Goal: Find specific page/section: Find specific page/section

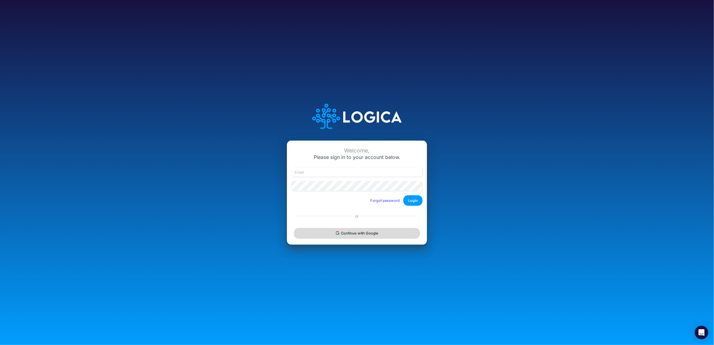
click at [359, 230] on button "Continue with Google" at bounding box center [357, 233] width 126 height 10
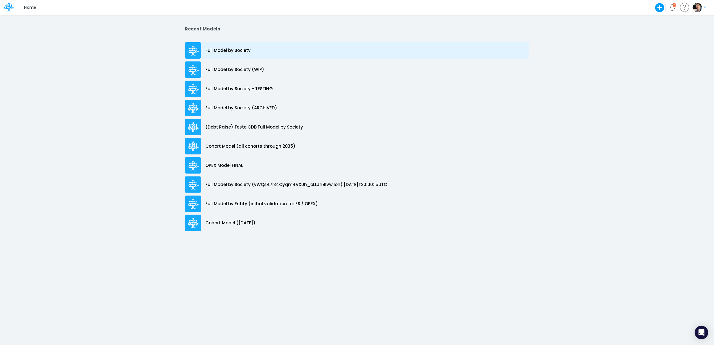
click at [221, 49] on p "Full Model by Society" at bounding box center [228, 50] width 45 height 6
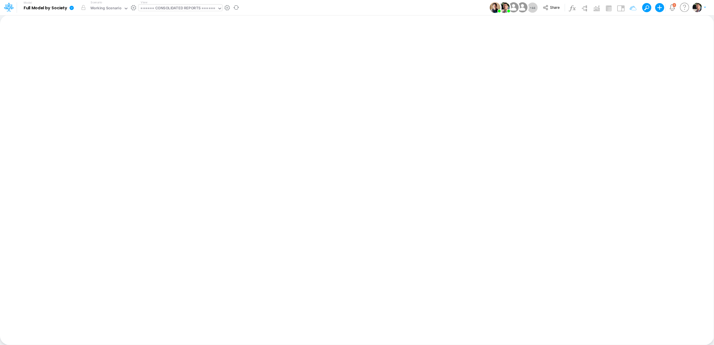
click at [194, 6] on div "====== CONSOLIDATED REPORTS ======" at bounding box center [178, 8] width 75 height 6
type input "01br"
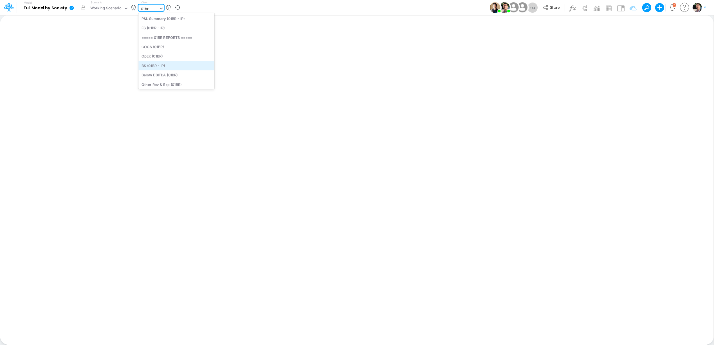
click at [158, 64] on div "BS (01BR - IP)" at bounding box center [177, 65] width 76 height 9
type input "BS (01BR - IP)"
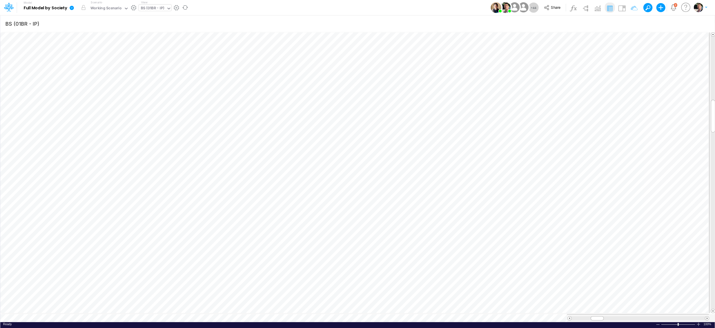
scroll to position [3, 1]
click at [151, 6] on div "BS (01BR - IP)" at bounding box center [153, 8] width 24 height 6
type input "usga"
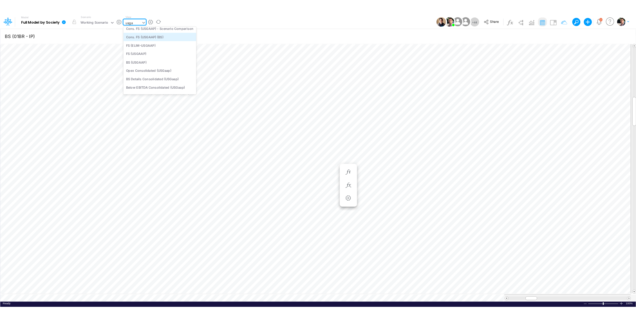
scroll to position [0, 0]
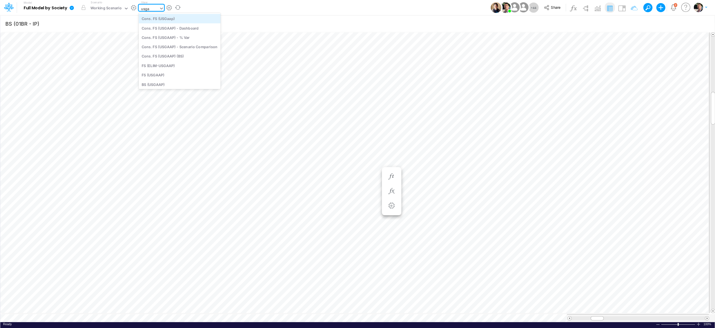
click at [173, 17] on div "Cons. FS (USGaap)" at bounding box center [180, 18] width 82 height 9
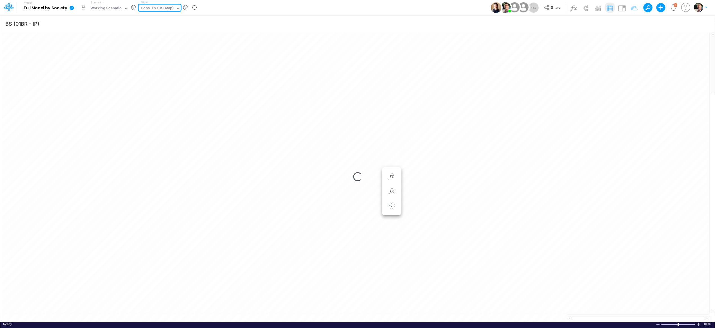
type input "Consolidated FS - USGAAP"
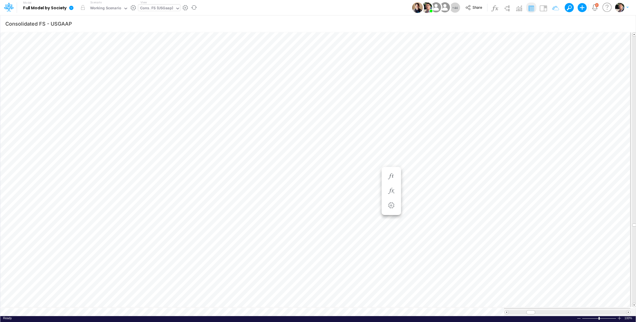
scroll to position [3, 1]
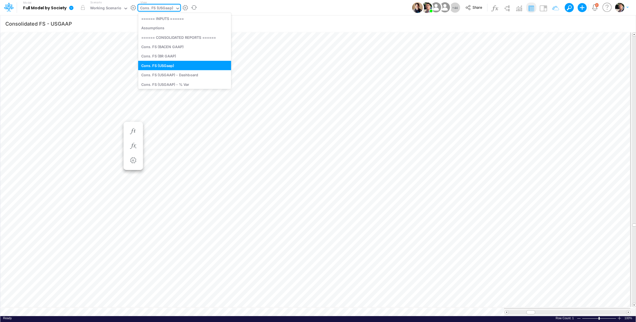
click at [160, 8] on div "Cons. FS (USGaap)" at bounding box center [156, 8] width 33 height 6
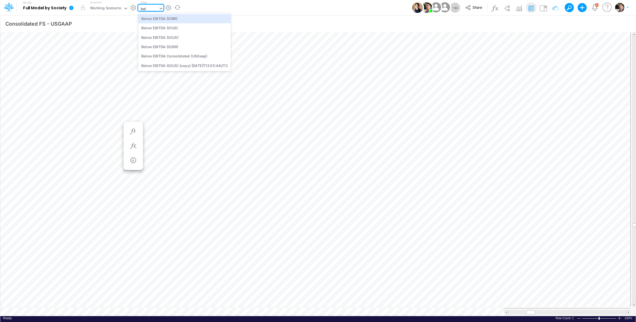
type input "belo"
click at [168, 19] on div "Below EBITDA (01BR)" at bounding box center [184, 18] width 93 height 9
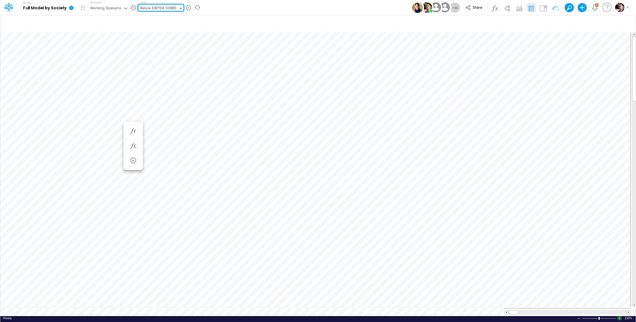
click at [618, 316] on div at bounding box center [619, 318] width 5 height 4
click at [627, 311] on span at bounding box center [629, 313] width 4 height 4
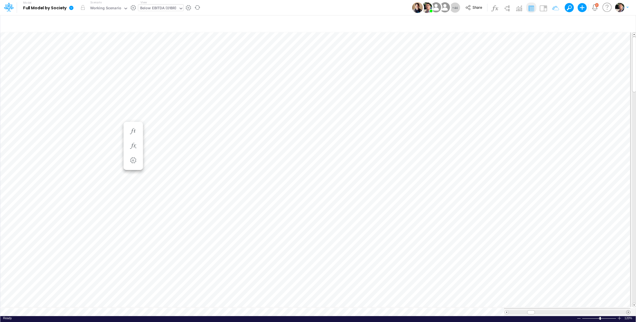
click at [627, 311] on span at bounding box center [629, 313] width 4 height 4
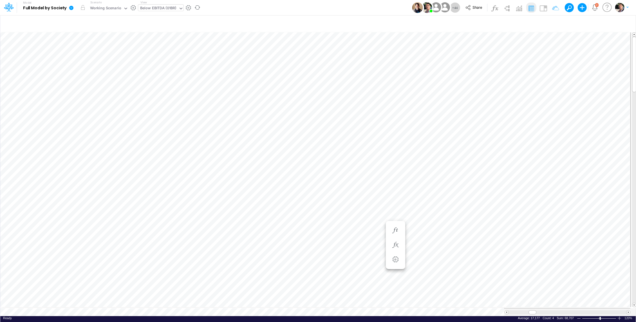
scroll to position [3, 1]
click at [155, 7] on div "Below EBITDA (01BR)" at bounding box center [158, 8] width 36 height 6
type input "debt"
click at [393, 233] on icon "button" at bounding box center [395, 232] width 8 height 6
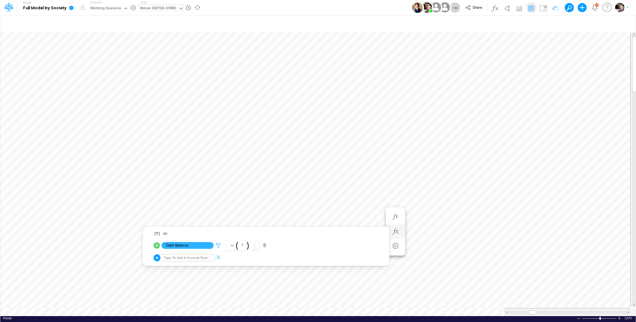
click at [218, 244] on icon at bounding box center [218, 246] width 8 height 6
click at [187, 247] on div at bounding box center [318, 162] width 636 height 319
click at [188, 245] on span "Debt Balance" at bounding box center [188, 245] width 52 height 7
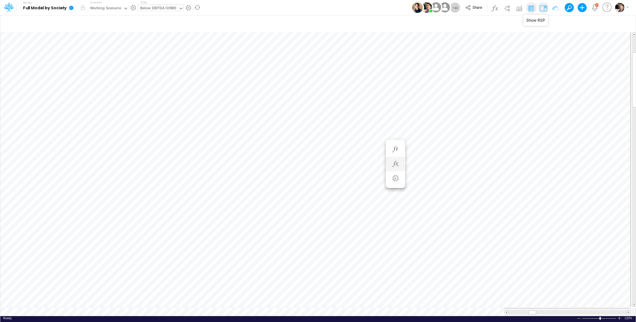
click at [544, 8] on img at bounding box center [543, 8] width 9 height 9
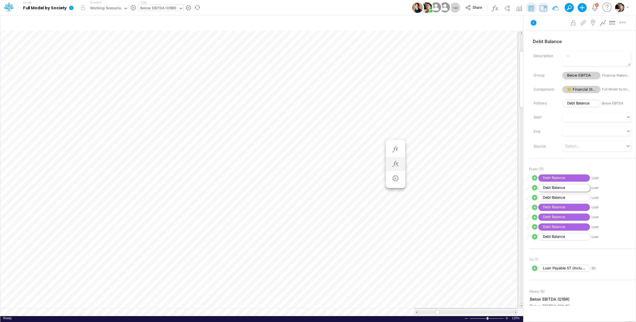
scroll to position [3, 1]
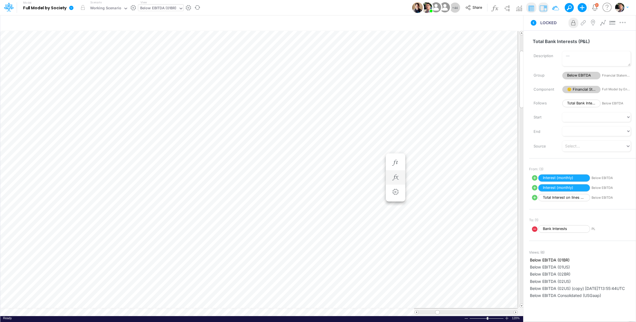
scroll to position [3, 1]
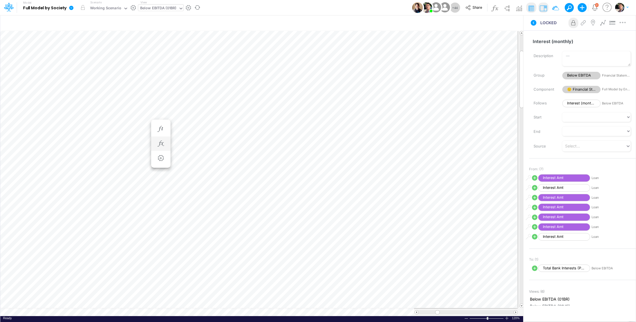
scroll to position [3, 1]
click at [158, 8] on div "Below EBITDA (01BR)" at bounding box center [158, 8] width 36 height 6
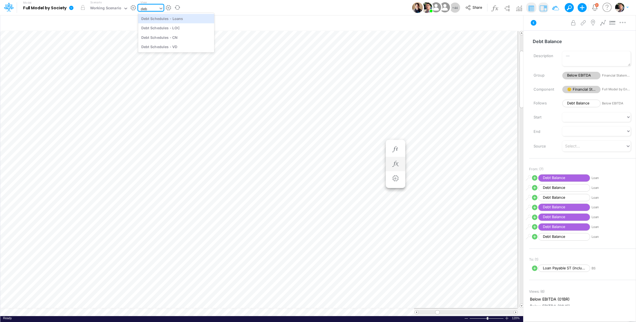
type input "debt"
click at [184, 20] on div "Debt Schedules - Loans" at bounding box center [176, 18] width 76 height 9
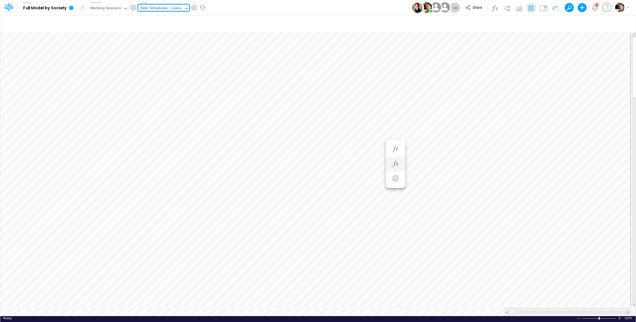
click at [628, 311] on span at bounding box center [629, 313] width 4 height 4
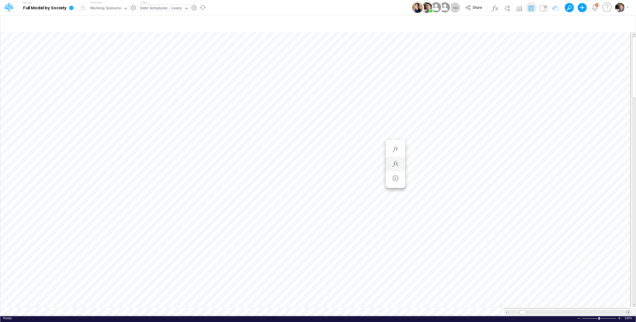
click at [628, 311] on span at bounding box center [629, 313] width 4 height 4
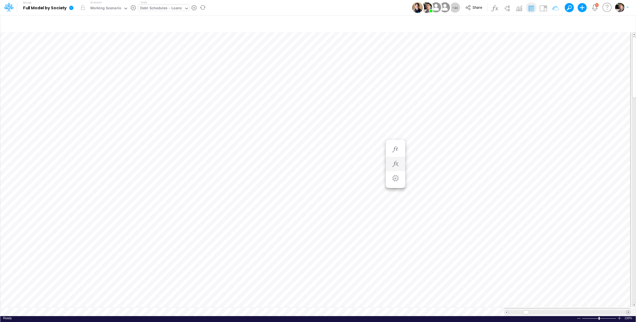
click at [628, 311] on span at bounding box center [629, 313] width 4 height 4
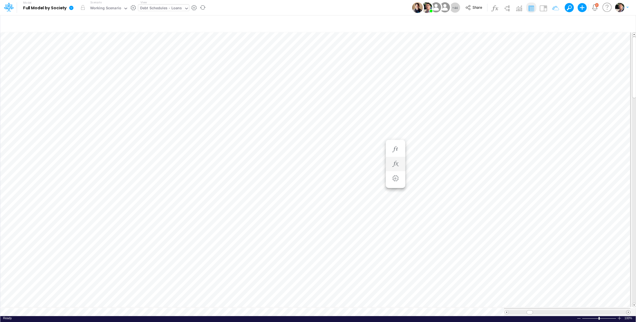
click at [628, 311] on span at bounding box center [629, 313] width 4 height 4
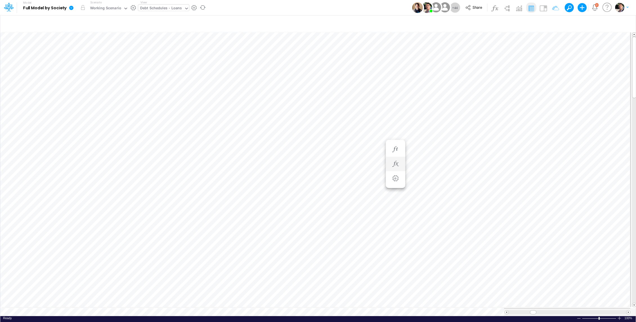
scroll to position [3, 1]
click at [399, 166] on icon "button" at bounding box center [395, 164] width 8 height 6
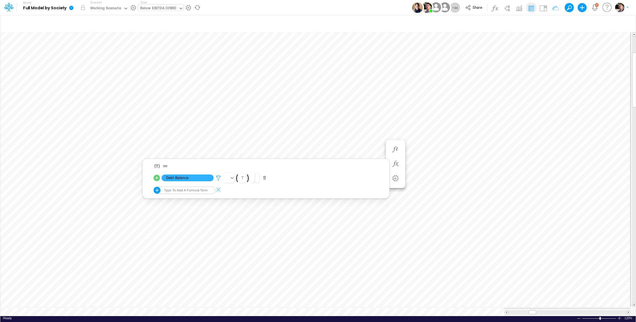
click at [218, 176] on icon at bounding box center [218, 178] width 8 height 6
click at [253, 308] on div at bounding box center [318, 162] width 636 height 319
click at [556, 21] on icon "button" at bounding box center [552, 24] width 8 height 6
click at [467, 61] on button "button" at bounding box center [468, 59] width 11 height 9
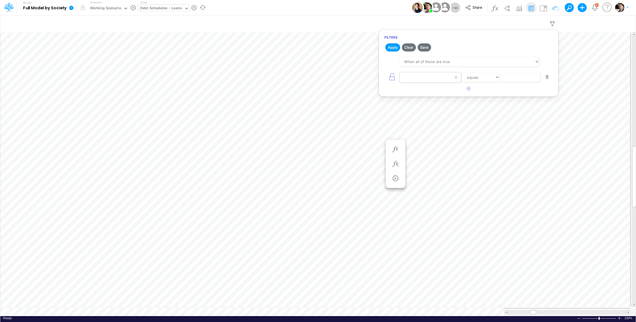
click at [416, 74] on div at bounding box center [426, 78] width 53 height 10
type input "e"
type input "so"
click at [418, 91] on div "Society" at bounding box center [430, 90] width 62 height 10
click at [522, 77] on input "text" at bounding box center [521, 78] width 38 height 10
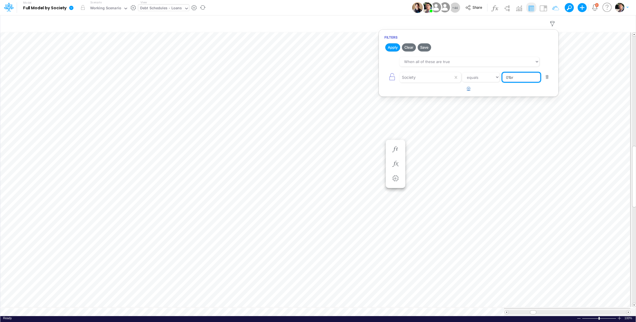
type input "01br"
click at [471, 88] on button "button" at bounding box center [468, 88] width 11 height 9
click at [426, 82] on div at bounding box center [426, 78] width 53 height 10
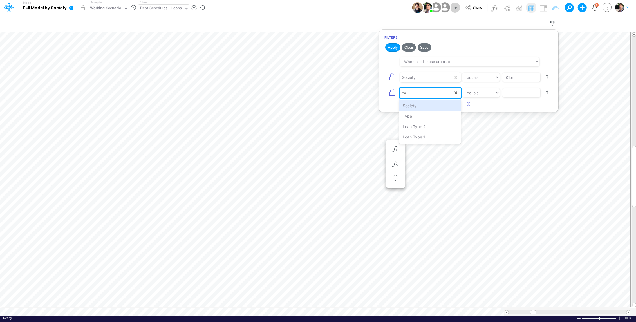
type input "typ"
click at [426, 106] on div "Type" at bounding box center [430, 105] width 62 height 10
click at [524, 82] on input "text" at bounding box center [521, 78] width 38 height 10
type input "Brazil Loan"
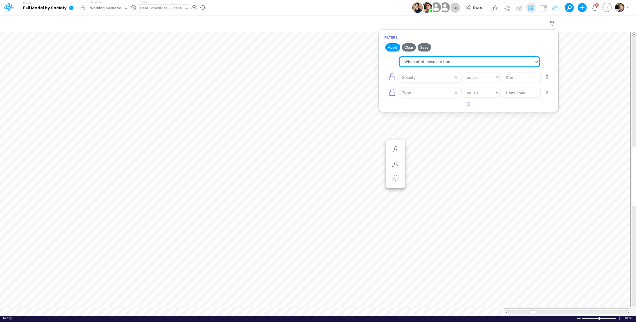
click at [428, 60] on select "When all of these are true When any of these are true" at bounding box center [470, 62] width 140 height 10
drag, startPoint x: 389, startPoint y: 44, endPoint x: 394, endPoint y: 81, distance: 37.2
click at [389, 44] on button "Apply" at bounding box center [392, 47] width 15 height 8
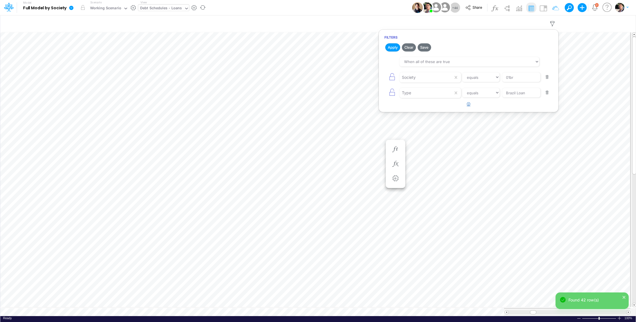
click at [472, 104] on button "button" at bounding box center [468, 104] width 11 height 9
click at [434, 82] on div at bounding box center [426, 78] width 53 height 10
click at [419, 134] on div "Name" at bounding box center [430, 131] width 62 height 10
click at [492, 111] on select "equals not equal starts with ends with contains" at bounding box center [481, 109] width 38 height 10
select select "contains"
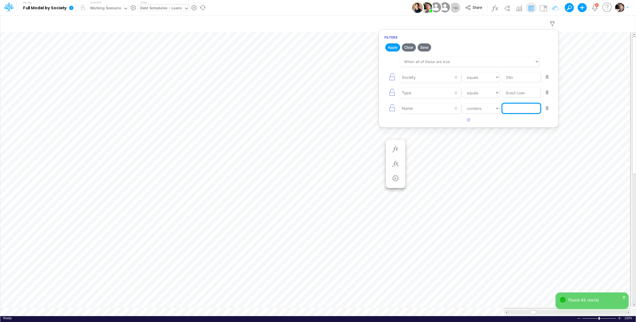
click at [517, 82] on input "text" at bounding box center [521, 78] width 38 height 10
type input "debt b"
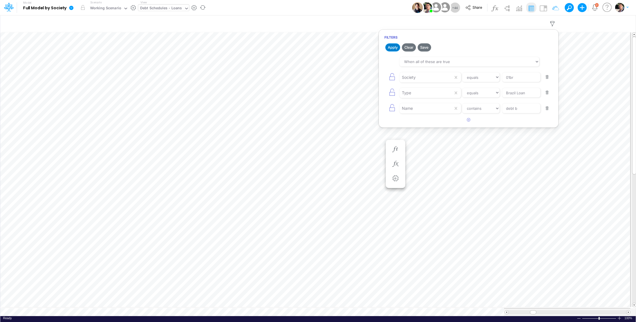
click at [392, 50] on button "Apply" at bounding box center [392, 47] width 15 height 8
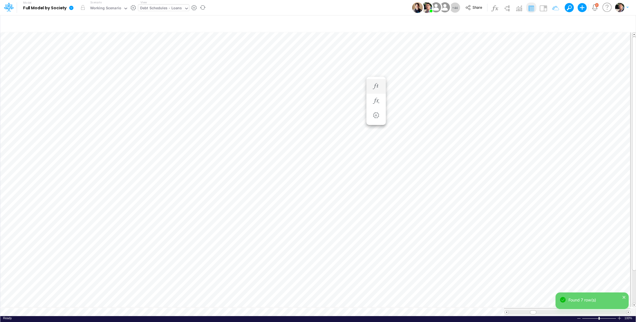
scroll to position [3, 1]
click at [544, 7] on img at bounding box center [543, 8] width 9 height 9
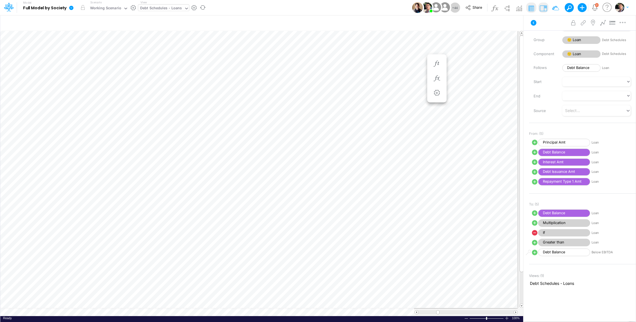
scroll to position [45, 0]
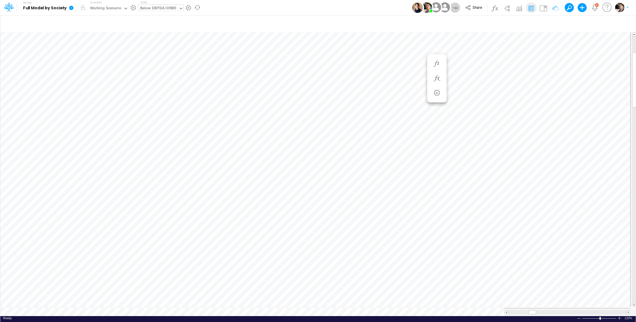
scroll to position [3, 1]
click at [393, 105] on icon "button" at bounding box center [395, 103] width 8 height 6
click at [165, 12] on div "Below EBITDA (01BR)" at bounding box center [158, 8] width 36 height 6
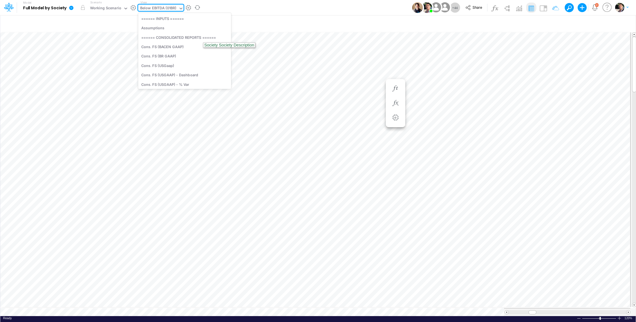
scroll to position [443, 0]
click at [164, 8] on div "Below EBITDA (01BR)" at bounding box center [158, 8] width 36 height 6
type input "debt"
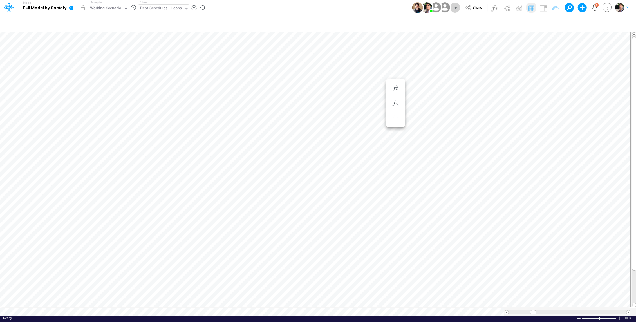
scroll to position [3, 1]
click at [163, 10] on div "Below EBITDA (01BR)" at bounding box center [158, 8] width 36 height 6
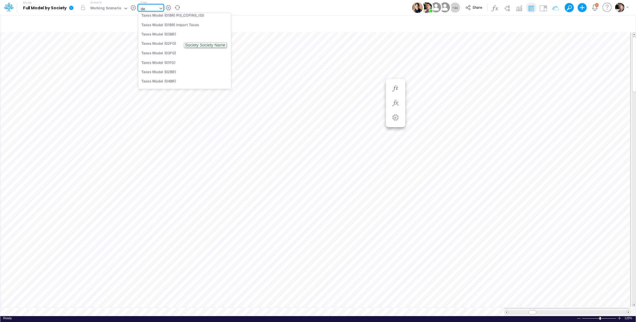
scroll to position [3, 0]
type input "deb"
click at [166, 28] on div "Debt Schedules - LOC" at bounding box center [176, 27] width 76 height 9
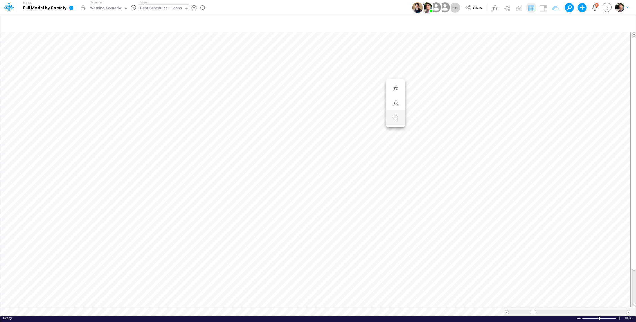
scroll to position [3, 1]
click at [555, 24] on icon "button" at bounding box center [552, 24] width 8 height 6
select select "tableSearchOR"
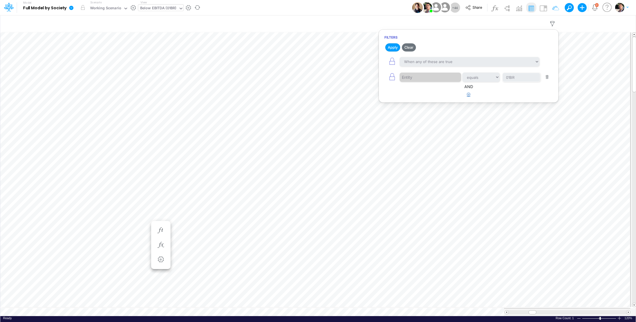
click at [469, 97] on button "button" at bounding box center [468, 94] width 11 height 9
click at [479, 112] on select "equals not equal starts with ends with contains" at bounding box center [481, 113] width 38 height 10
